Goal: Information Seeking & Learning: Learn about a topic

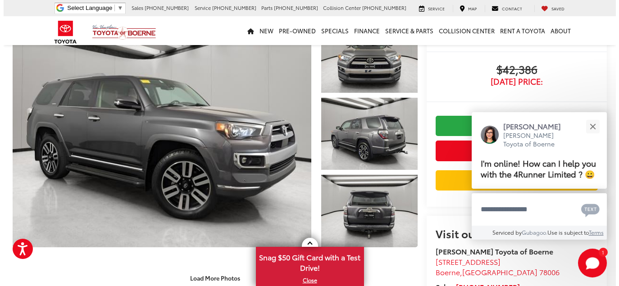
scroll to position [46, 0]
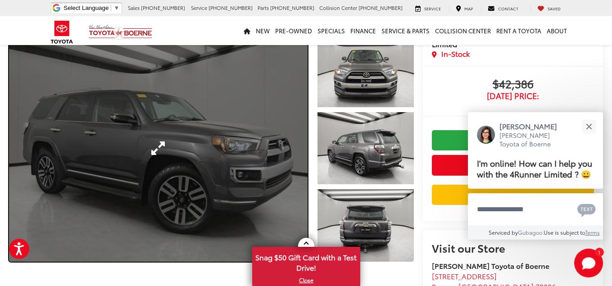
click at [122, 205] on link "Expand Photo 0" at bounding box center [158, 148] width 299 height 227
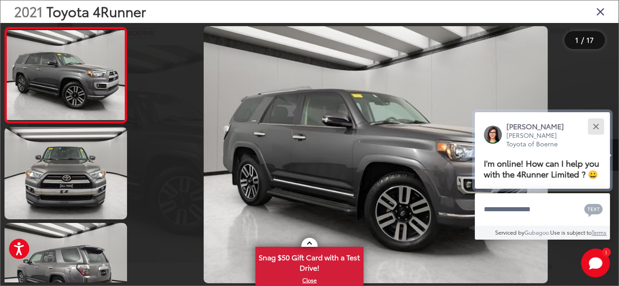
click at [593, 122] on button "Close" at bounding box center [595, 126] width 19 height 19
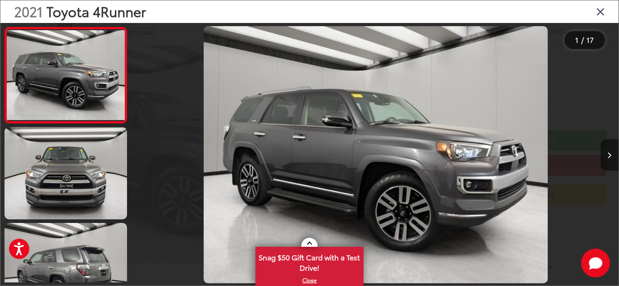
click at [610, 153] on icon "Next image" at bounding box center [610, 155] width 4 height 6
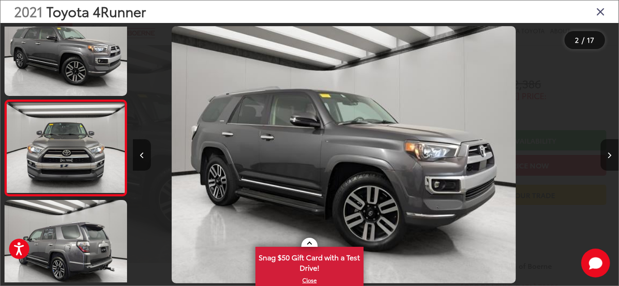
scroll to position [41, 0]
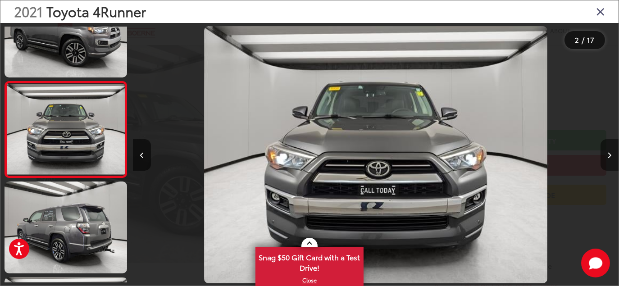
click at [610, 153] on icon "Next image" at bounding box center [610, 155] width 4 height 6
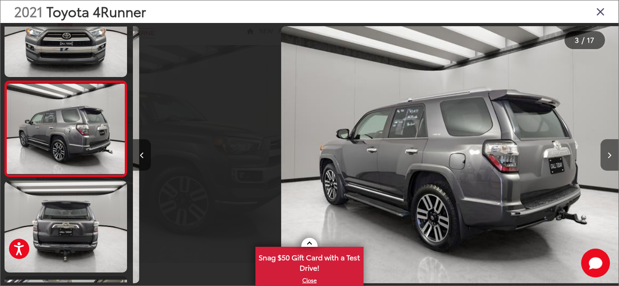
scroll to position [0, 972]
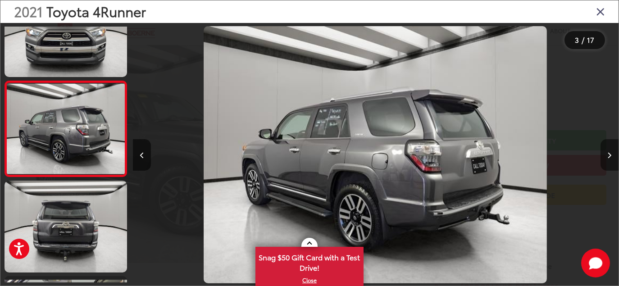
click at [610, 153] on icon "Next image" at bounding box center [610, 155] width 4 height 6
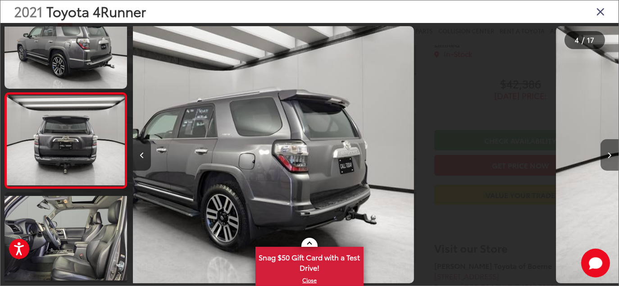
scroll to position [233, 0]
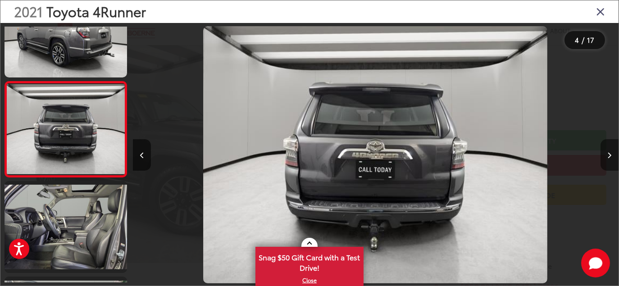
click at [610, 153] on icon "Next image" at bounding box center [610, 155] width 4 height 6
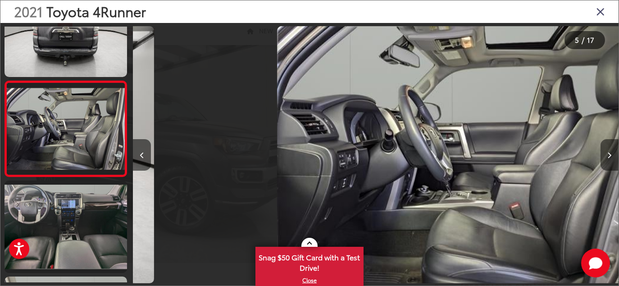
scroll to position [0, 1943]
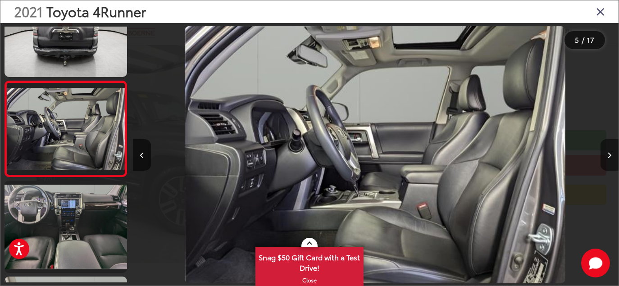
click at [610, 153] on icon "Next image" at bounding box center [610, 155] width 4 height 6
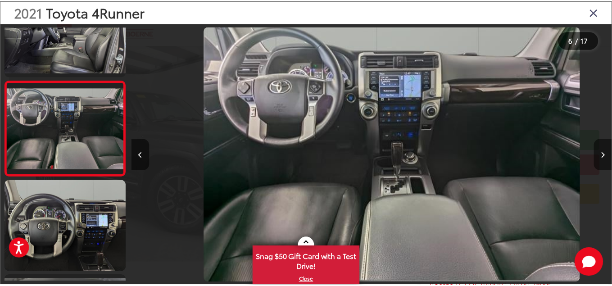
scroll to position [0, 2429]
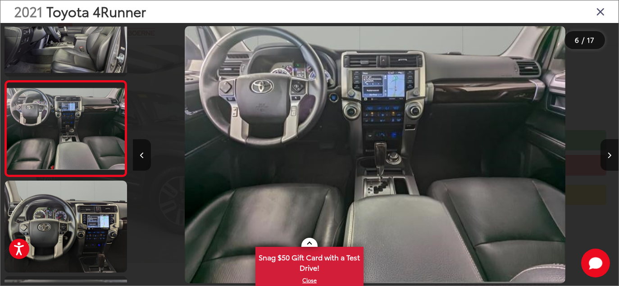
click at [596, 10] on icon "Close gallery" at bounding box center [600, 11] width 9 height 12
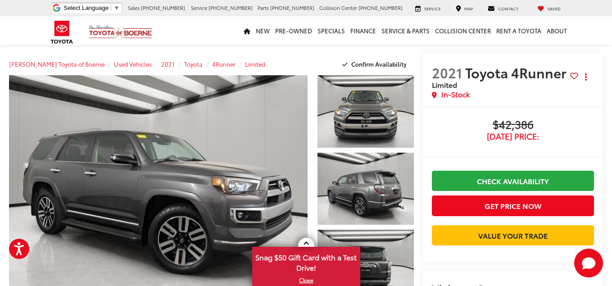
scroll to position [0, 0]
